Goal: Information Seeking & Learning: Find specific page/section

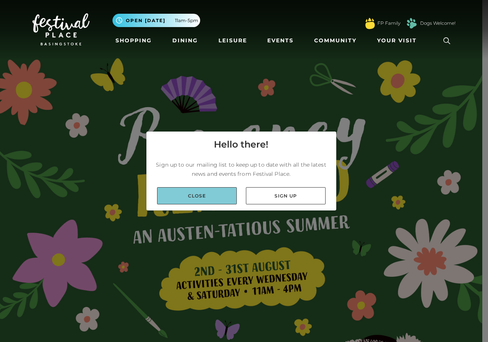
click at [187, 195] on link "Close" at bounding box center [197, 195] width 80 height 17
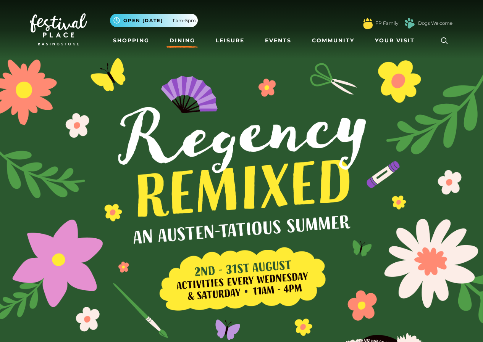
click at [180, 39] on link "Dining" at bounding box center [182, 41] width 32 height 14
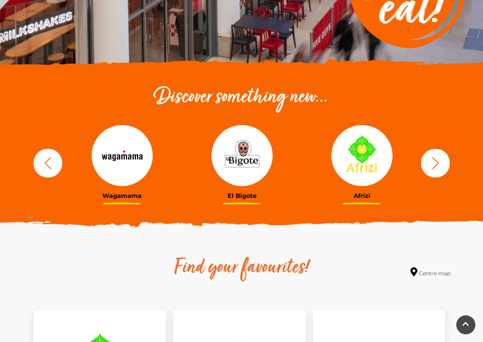
scroll to position [153, 0]
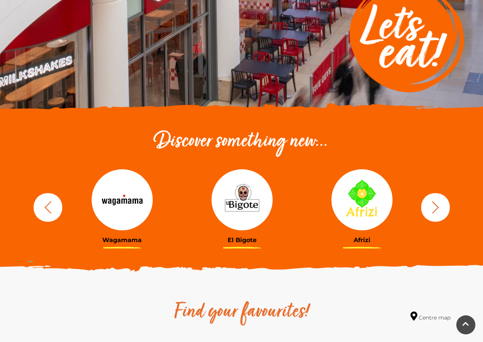
click at [438, 208] on icon "button" at bounding box center [434, 207] width 7 height 12
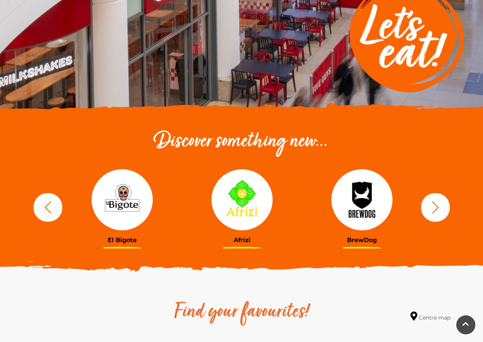
click at [438, 208] on icon "button" at bounding box center [434, 207] width 7 height 12
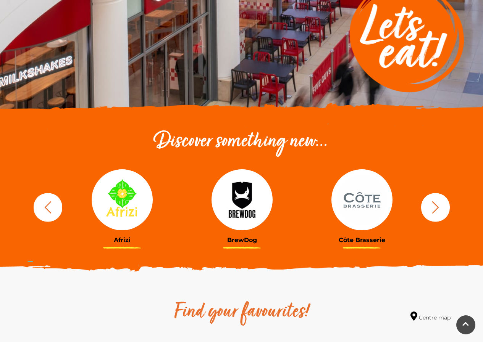
click at [438, 208] on icon "button" at bounding box center [434, 207] width 7 height 12
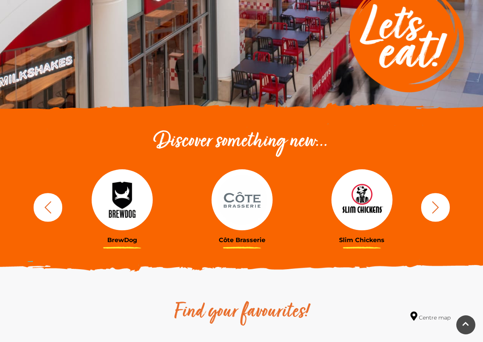
click at [438, 208] on icon "button" at bounding box center [434, 207] width 7 height 12
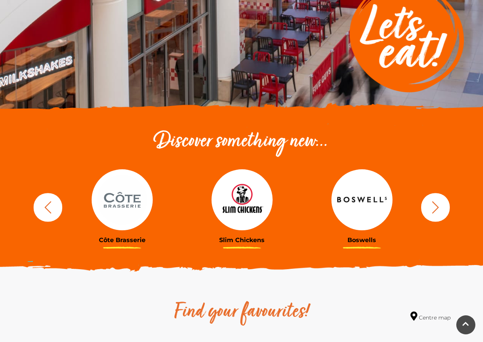
click at [438, 208] on icon "button" at bounding box center [434, 207] width 7 height 12
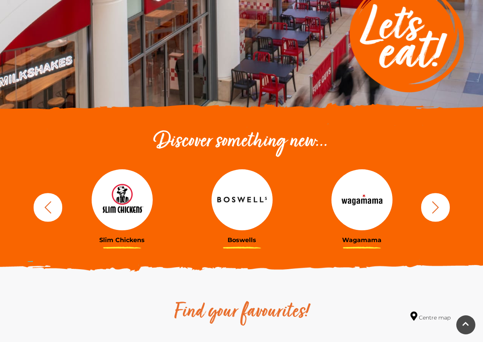
click at [438, 208] on icon "button" at bounding box center [434, 207] width 7 height 12
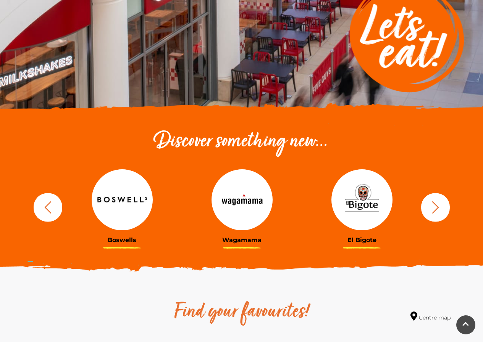
click at [438, 208] on icon "button" at bounding box center [434, 207] width 7 height 12
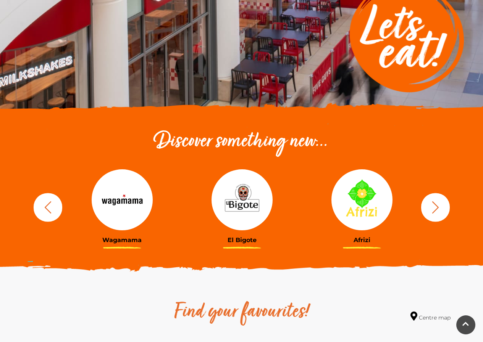
click at [438, 208] on icon "button" at bounding box center [434, 207] width 7 height 12
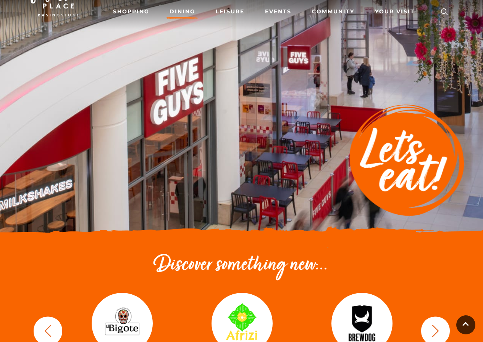
scroll to position [0, 0]
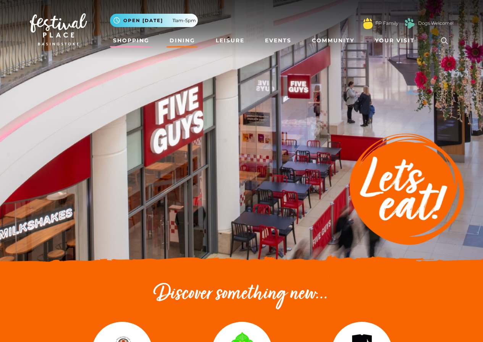
click at [137, 41] on link "Shopping" at bounding box center [131, 41] width 42 height 14
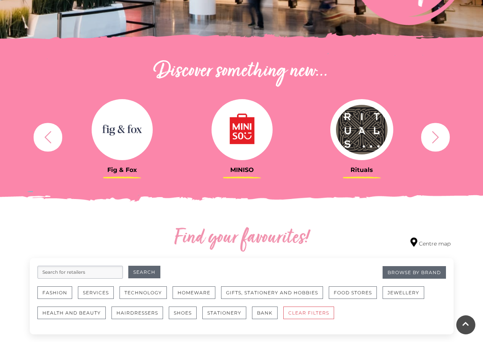
scroll to position [305, 0]
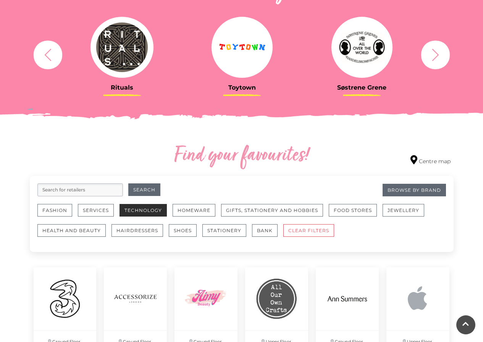
click at [153, 212] on button "Technology" at bounding box center [142, 210] width 47 height 13
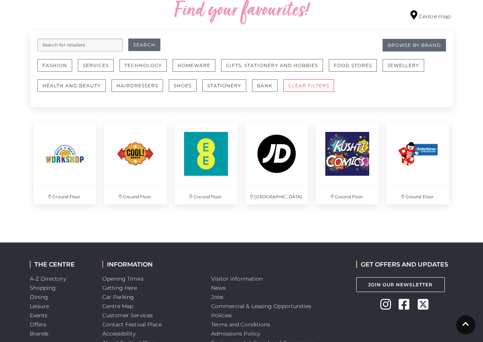
scroll to position [381, 0]
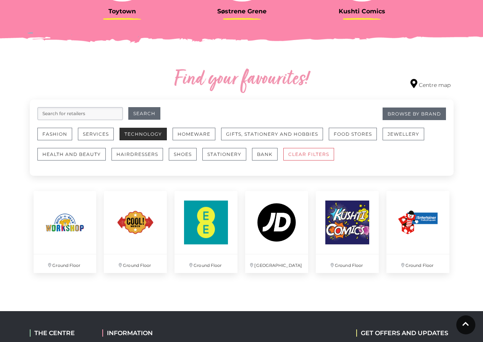
click at [135, 133] on button "Technology" at bounding box center [142, 134] width 47 height 13
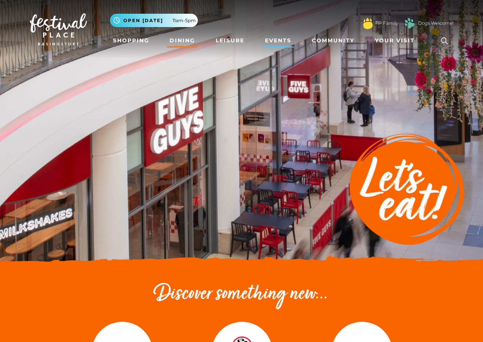
click at [278, 42] on link "Events" at bounding box center [278, 41] width 32 height 14
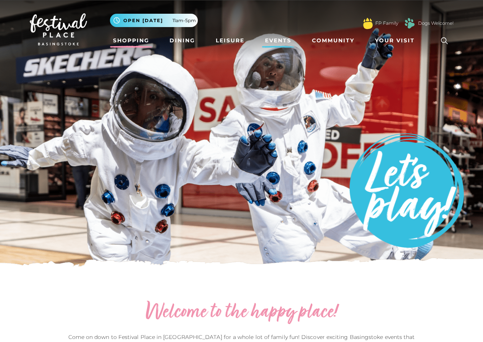
click at [141, 41] on link "Shopping" at bounding box center [131, 41] width 42 height 14
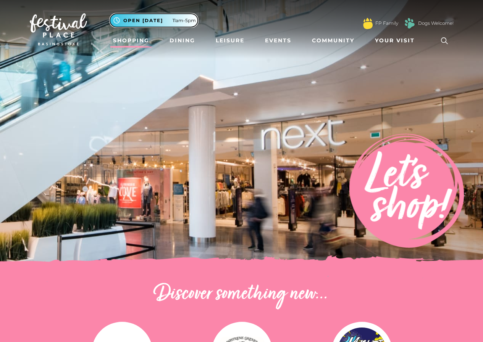
click at [153, 21] on span "Open [DATE]" at bounding box center [143, 20] width 40 height 7
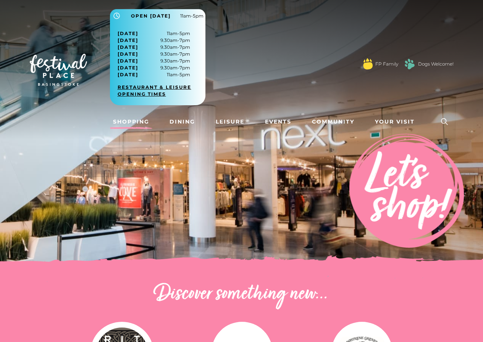
click at [175, 87] on link "Restaurant & Leisure opening times" at bounding box center [160, 91] width 86 height 14
click at [171, 91] on link "Restaurant & Leisure opening times" at bounding box center [160, 91] width 86 height 14
click at [262, 38] on div ".st5{fill:none;stroke:#FFFFFF;stroke-width:2.29;stroke-miterlimit:10;} Open [DA…" at bounding box center [281, 61] width 343 height 104
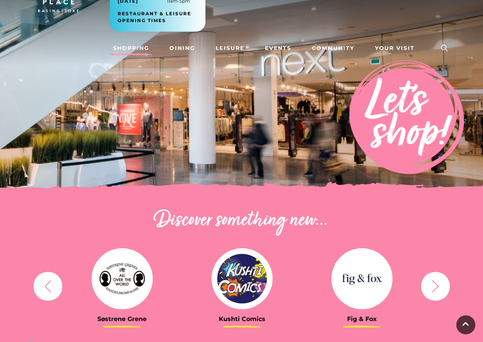
scroll to position [76, 0]
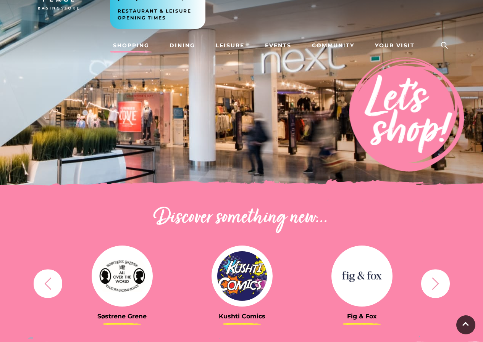
click at [441, 48] on icon at bounding box center [443, 45] width 11 height 11
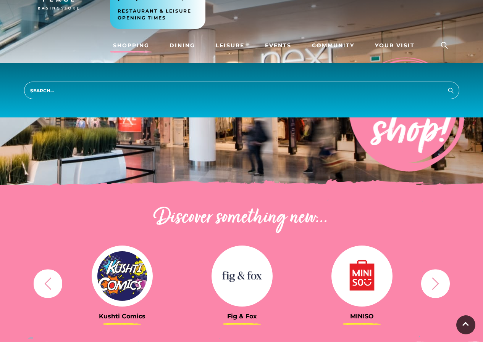
click at [102, 90] on input "search" at bounding box center [241, 91] width 435 height 18
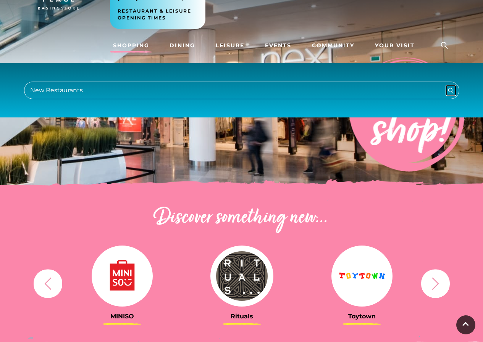
click at [450, 90] on icon "submit" at bounding box center [450, 90] width 9 height 9
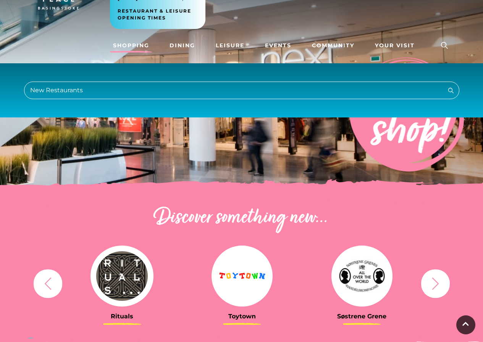
scroll to position [0, 0]
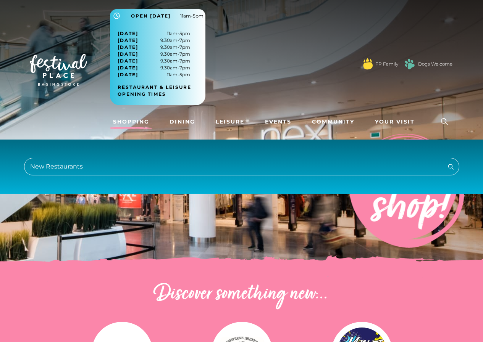
click at [105, 166] on input "New Restaurants" at bounding box center [241, 167] width 435 height 18
type input "N"
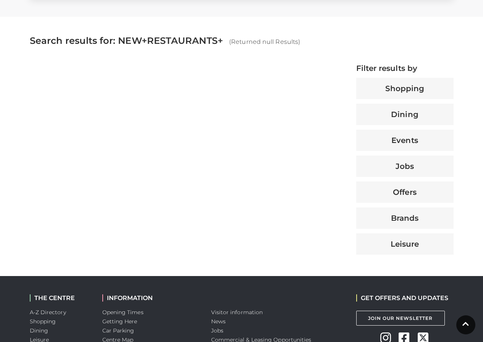
scroll to position [267, 0]
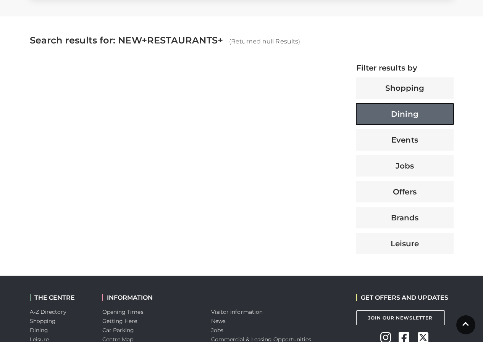
click at [415, 119] on button "Dining" at bounding box center [404, 113] width 97 height 21
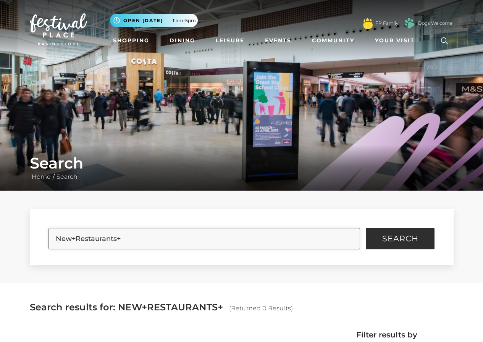
drag, startPoint x: 148, startPoint y: 243, endPoint x: 0, endPoint y: 224, distance: 149.7
click at [0, 226] on div "New+Restaurants+ Search Filter Results Shopping Dining Events Jobs Offers Brand…" at bounding box center [241, 237] width 483 height 93
click at [134, 18] on span "Open [DATE]" at bounding box center [143, 20] width 40 height 7
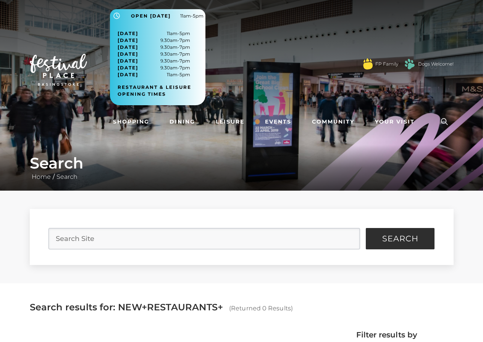
click at [224, 24] on div ".st5{fill:none;stroke:#FFFFFF;stroke-width:2.29;stroke-miterlimit:10;} Open tod…" at bounding box center [281, 61] width 343 height 104
click at [240, 35] on div ".st5{fill:none;stroke:#FFFFFF;stroke-width:2.29;stroke-miterlimit:10;} Open tod…" at bounding box center [281, 61] width 343 height 104
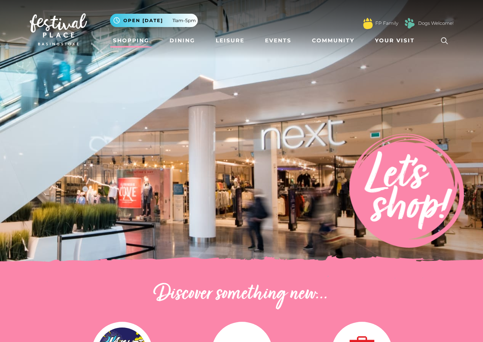
scroll to position [381, 0]
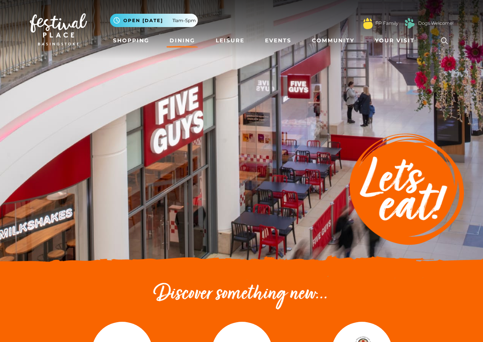
scroll to position [191, 0]
